Goal: Task Accomplishment & Management: Manage account settings

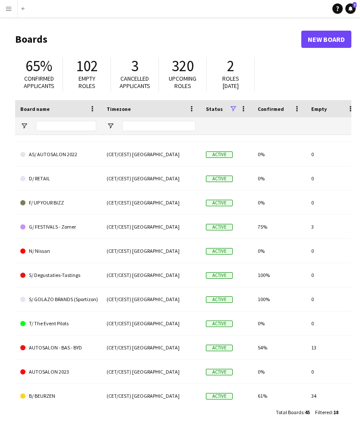
scroll to position [17, 0]
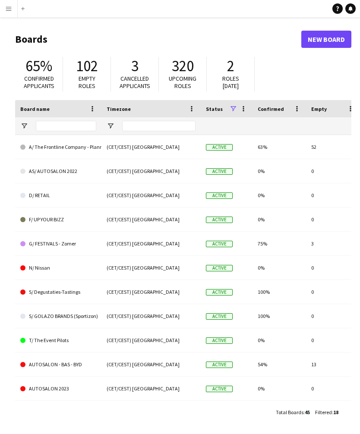
click at [22, 14] on div "Add" at bounding box center [23, 8] width 10 height 17
click at [17, 10] on button "Menu" at bounding box center [8, 8] width 17 height 17
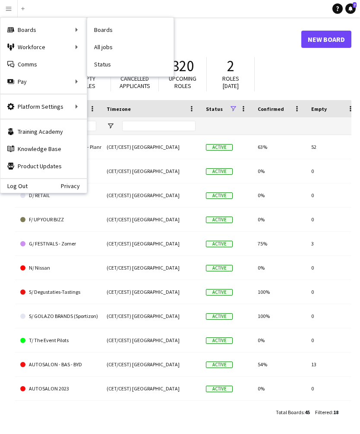
click at [124, 33] on link "Boards" at bounding box center [130, 29] width 86 height 17
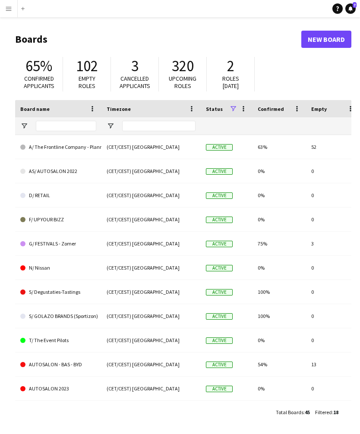
click at [85, 148] on link "A/ The Frontline Company - Planning" at bounding box center [58, 147] width 76 height 24
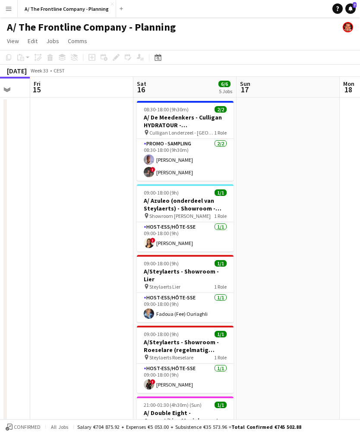
scroll to position [0, 260]
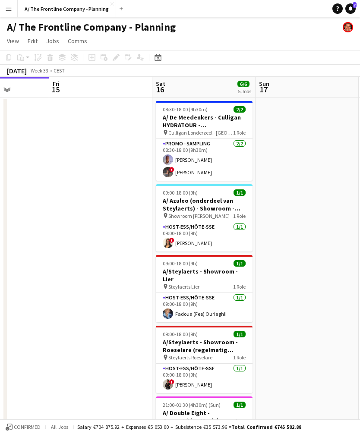
click at [10, 14] on button "Menu" at bounding box center [8, 8] width 17 height 17
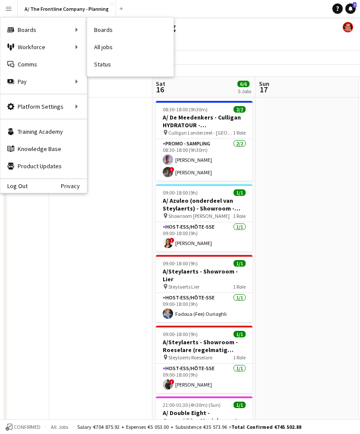
click at [119, 48] on link "All jobs" at bounding box center [130, 46] width 86 height 17
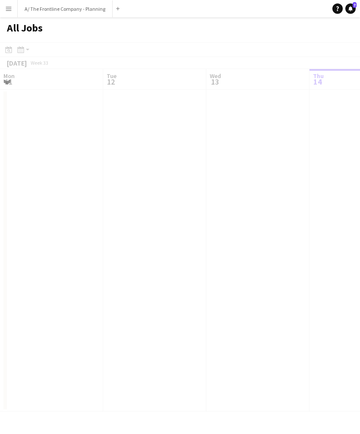
scroll to position [0, 206]
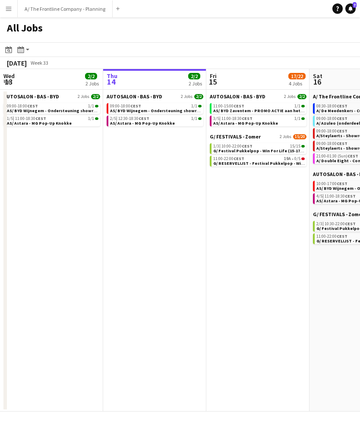
click at [267, 106] on div "11:00-15:00 CEST 1/1" at bounding box center [258, 106] width 91 height 4
click at [119, 9] on button "Add" at bounding box center [117, 8] width 7 height 7
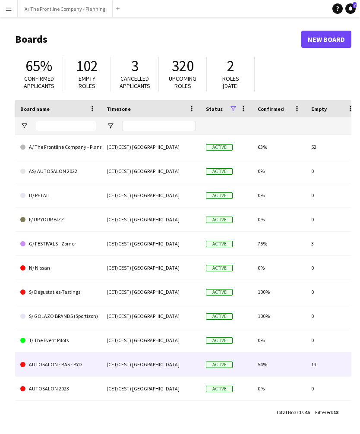
click at [83, 367] on link "AUTOSALON - BAS - BYD" at bounding box center [58, 365] width 76 height 24
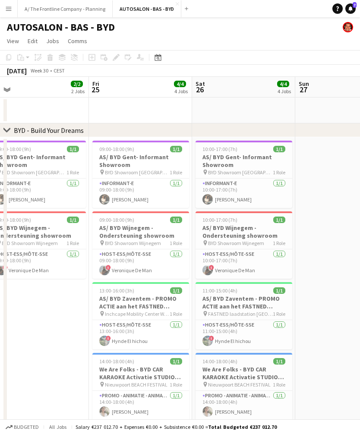
scroll to position [0, 321]
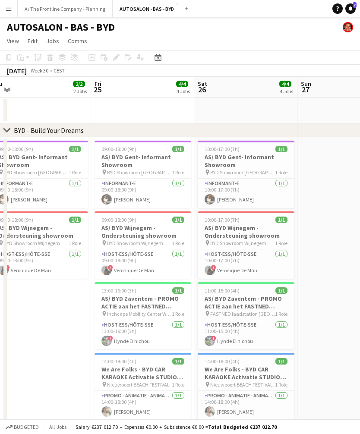
click at [146, 8] on button "AUTOSALON - BAS - BYD Close" at bounding box center [147, 8] width 69 height 17
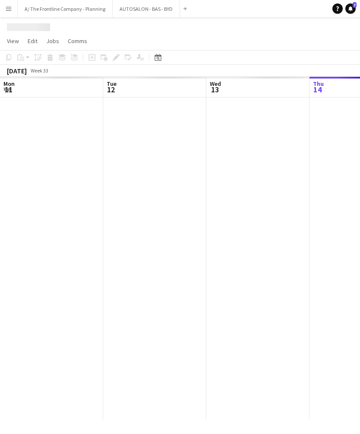
scroll to position [0, 206]
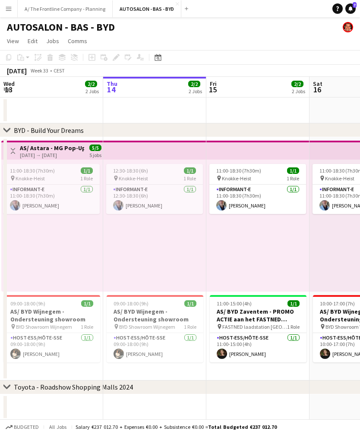
click at [16, 151] on button "Toggle View" at bounding box center [13, 151] width 10 height 10
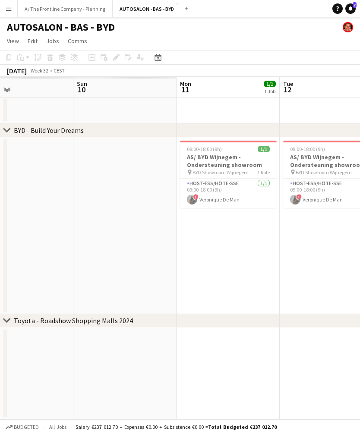
scroll to position [0, 235]
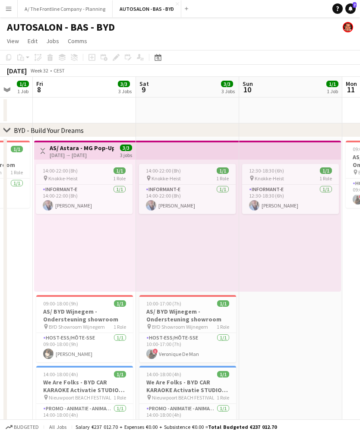
click at [3, 6] on button "Menu" at bounding box center [8, 8] width 17 height 17
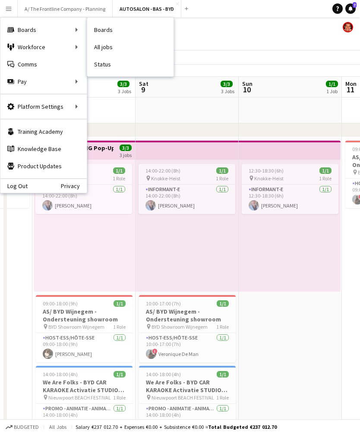
click at [117, 48] on link "All jobs" at bounding box center [130, 46] width 86 height 17
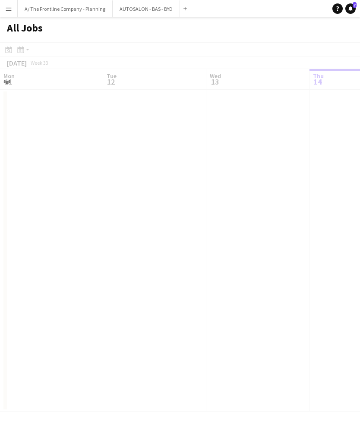
scroll to position [0, 206]
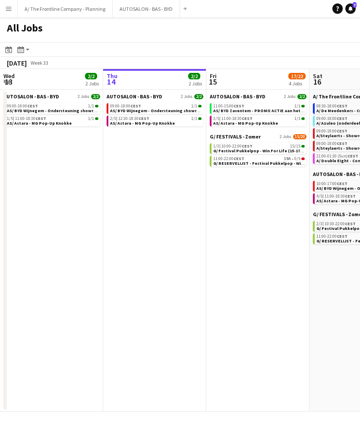
click at [268, 147] on div "1/3 | 10:00-22:00 CEST 15/15" at bounding box center [258, 146] width 91 height 4
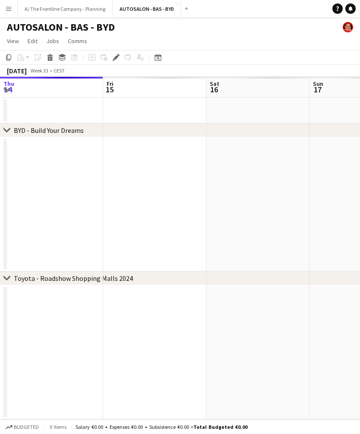
scroll to position [0, 296]
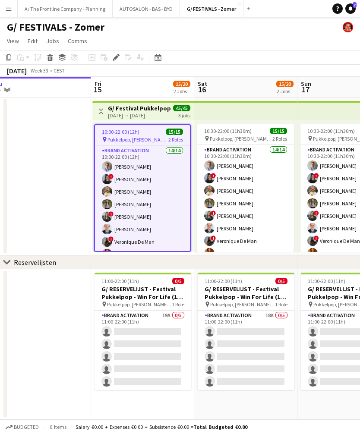
click at [69, 212] on app-date-cell at bounding box center [39, 177] width 103 height 158
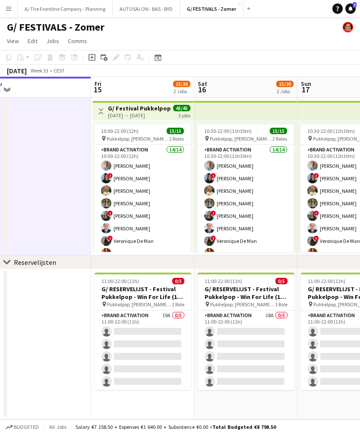
click at [5, 10] on button "Menu" at bounding box center [8, 8] width 17 height 17
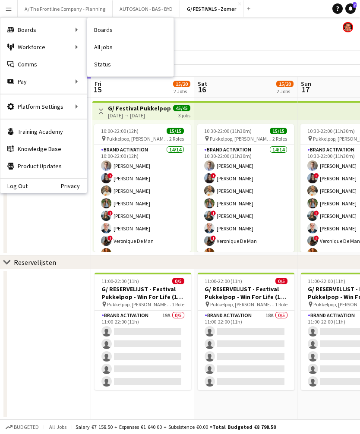
click at [125, 44] on link "All jobs" at bounding box center [130, 46] width 86 height 17
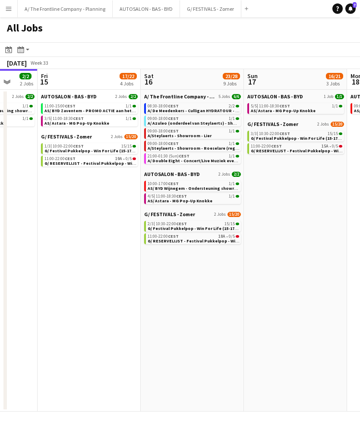
scroll to position [0, 382]
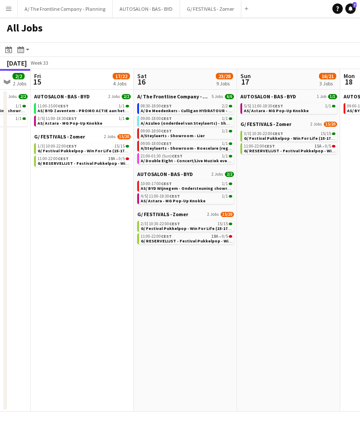
click at [46, 11] on button "A/ The Frontline Company - Planning Close" at bounding box center [65, 8] width 95 height 17
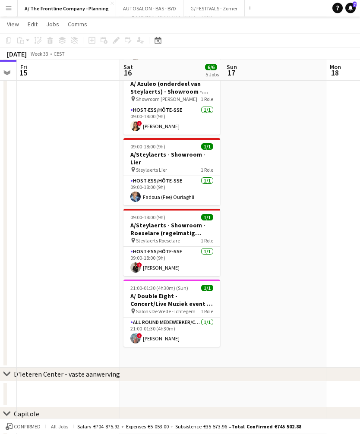
scroll to position [115, 0]
